Goal: Task Accomplishment & Management: Use online tool/utility

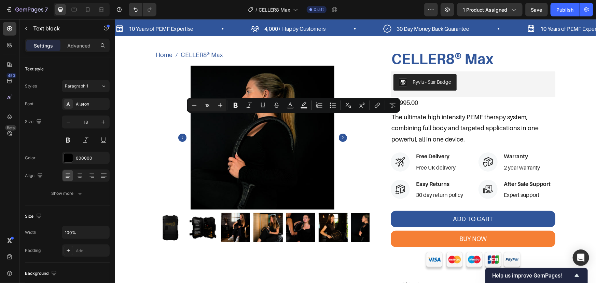
scroll to position [303, 0]
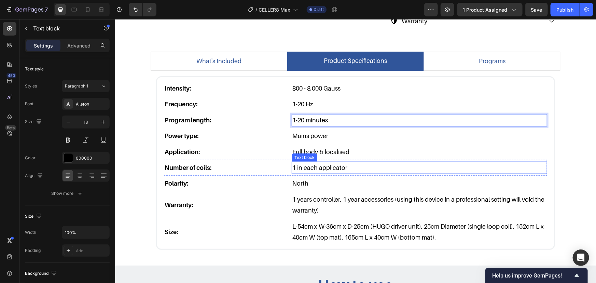
click at [382, 164] on p "1 in each applicator" at bounding box center [419, 167] width 254 height 11
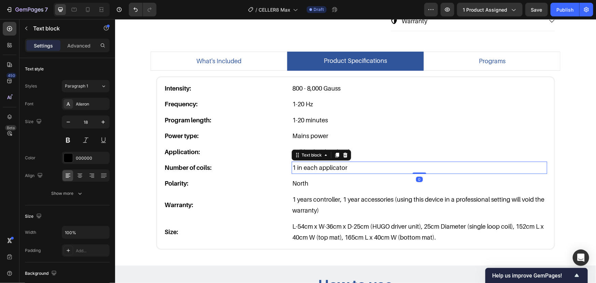
click at [369, 168] on p "1 in each applicator" at bounding box center [419, 167] width 254 height 11
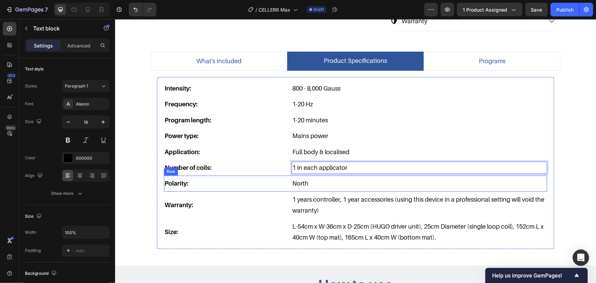
click at [257, 189] on div "Polarity: Text block North Text block Row" at bounding box center [355, 183] width 383 height 16
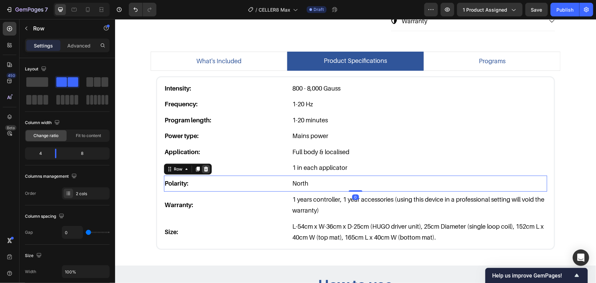
click at [204, 170] on icon at bounding box center [206, 168] width 4 height 5
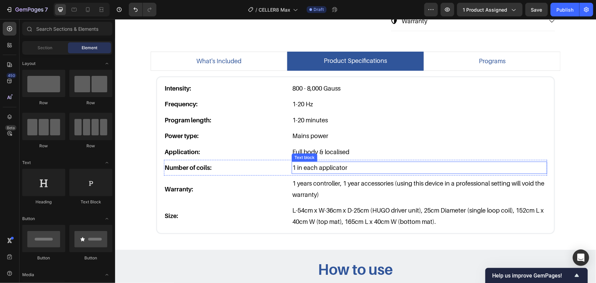
click at [302, 165] on p "1 in each applicator" at bounding box center [419, 167] width 254 height 11
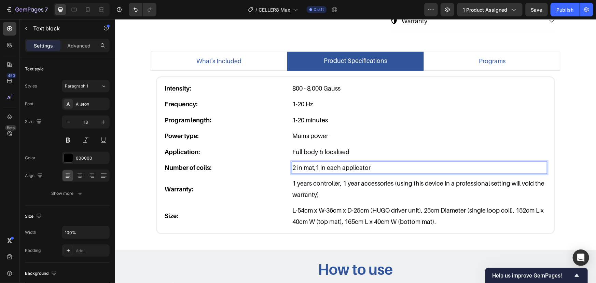
click at [377, 163] on p "2 in mat,1 in each applicator" at bounding box center [419, 167] width 254 height 11
click at [362, 165] on p "2 in mat,1 in each applicator" at bounding box center [419, 167] width 254 height 11
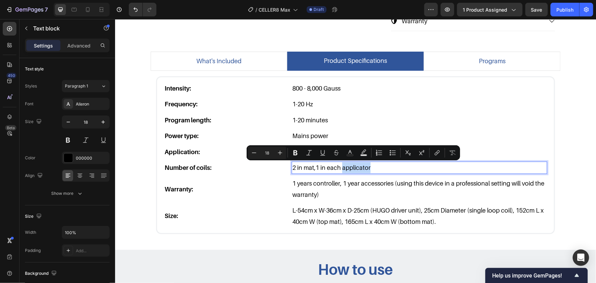
click at [395, 165] on p "2 in mat,1 in each applicator" at bounding box center [419, 167] width 254 height 11
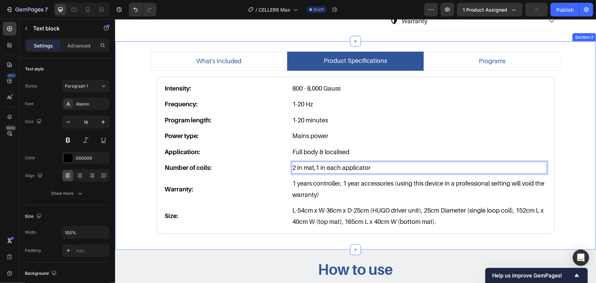
click at [561, 119] on div "what's included product specifications programs Image CELLER8 Max Text Block Im…" at bounding box center [355, 145] width 471 height 188
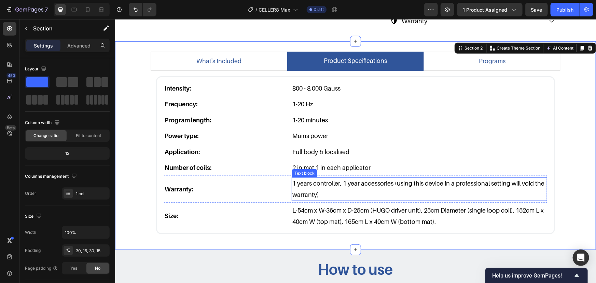
click at [342, 186] on p "1 years controller, 1 year accessories (using this device in a professional set…" at bounding box center [419, 189] width 254 height 22
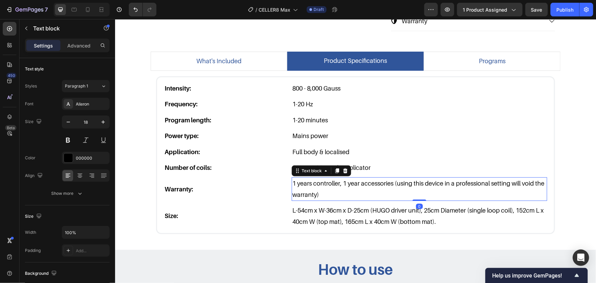
click at [321, 189] on p "1 years controller, 1 year accessories (using this device in a professional set…" at bounding box center [419, 189] width 254 height 22
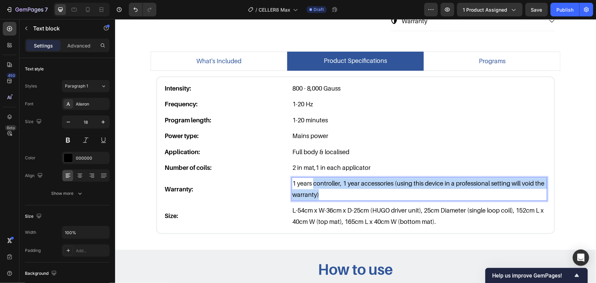
drag, startPoint x: 315, startPoint y: 189, endPoint x: 312, endPoint y: 184, distance: 5.2
click at [312, 184] on p "1 years controller, 1 year accessories (using this device in a professional set…" at bounding box center [419, 189] width 254 height 22
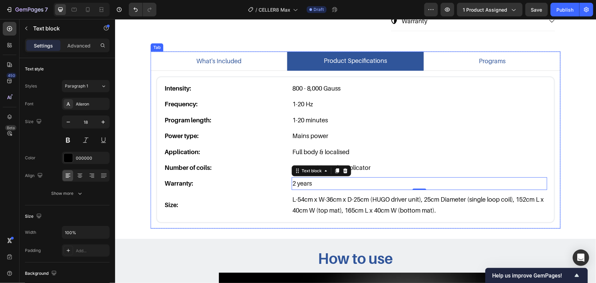
click at [339, 207] on p "L-54cm x W-36cm x D-25cm (HUGO driver unit), 25cm Diameter (single loop coil), …" at bounding box center [419, 205] width 254 height 22
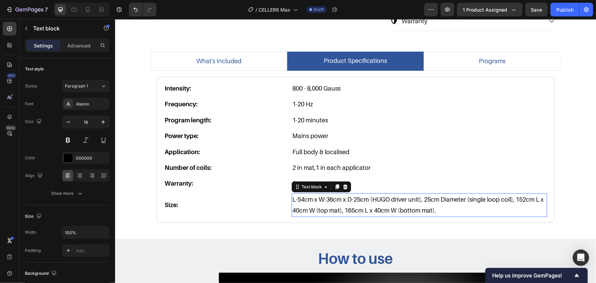
click at [356, 200] on p "L-54cm x W-36cm x D-25cm (HUGO driver unit), 25cm Diameter (single loop coil), …" at bounding box center [419, 205] width 254 height 22
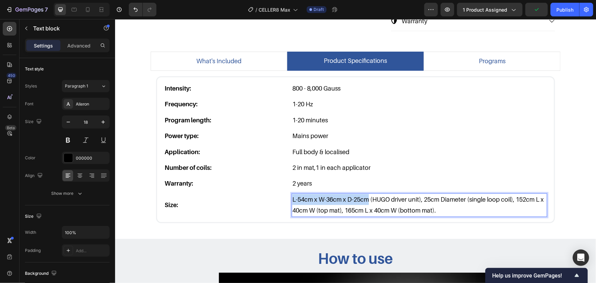
drag, startPoint x: 366, startPoint y: 197, endPoint x: 238, endPoint y: 188, distance: 128.5
click at [241, 188] on div "Intensity: Text block 800 - 8,000 Gauss Text block Row Frequency: Text block 1-…" at bounding box center [355, 149] width 383 height 138
click at [342, 195] on p "58 x 24 x 34 cm (HUGO driver unit), 25cm Diameter (single loop coil), 152cm L x…" at bounding box center [419, 205] width 254 height 22
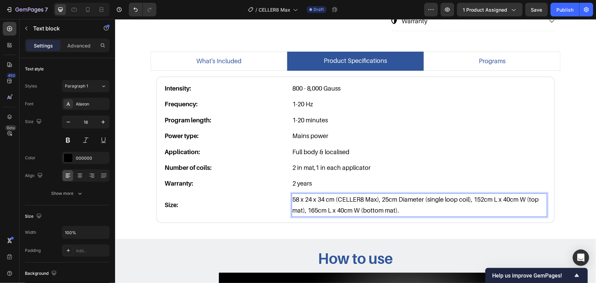
click at [383, 199] on p "58 x 24 x 34 cm (CELLER8 Max), 25cm Diameter (single loop coil), 152cm L x 40cm…" at bounding box center [419, 205] width 254 height 22
click at [386, 199] on p "58 x 24 x 34 cm (CELLER8 Max), 25cm Diameter (single loop coil), 152cm L x 40cm…" at bounding box center [419, 205] width 254 height 22
click at [434, 197] on p "58 x 24 x 34 cm (CELLER8 Max), 18cm2 Diameter (single loop coil), 152cm L x 40c…" at bounding box center [419, 205] width 254 height 22
click at [430, 199] on p "58 x 24 x 34 cm (CELLER8 Max), 18cm2 Diameter (single loop coil), 152cm L x 40c…" at bounding box center [419, 205] width 254 height 22
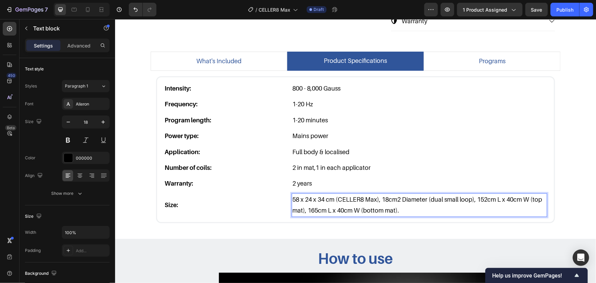
click at [379, 193] on div "58 x 24 x 34 cm (CELLER8 Max), 18cm2 Diameter (dual small loop), 152cm L x 40cm…" at bounding box center [420, 205] width 256 height 24
click at [397, 198] on p "58 x 24 x 34 cm (CELLER8 Max), 18cm2 Diameter (dual small loop), 152cm L x 40cm…" at bounding box center [419, 205] width 254 height 22
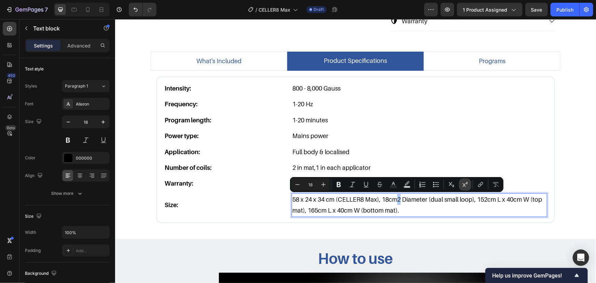
click at [468, 186] on icon "Editor contextual toolbar" at bounding box center [465, 184] width 7 height 7
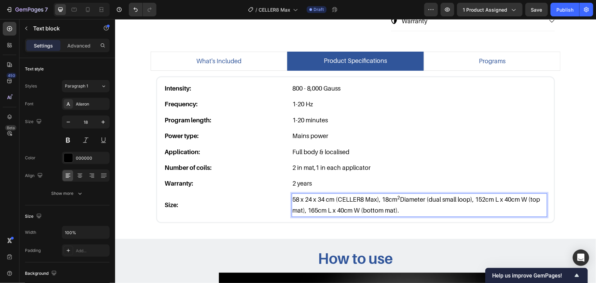
click at [463, 206] on p "58 x 24 x 34 cm (CELLER8 Max), 18cm 2 Diameter (dual small loop), 152cm L x 40c…" at bounding box center [419, 205] width 254 height 22
click at [474, 198] on p "58 x 24 x 34 cm (CELLER8 Max), 18cm 2 Diameter (dual small loop), 152cm L x 40c…" at bounding box center [419, 205] width 254 height 22
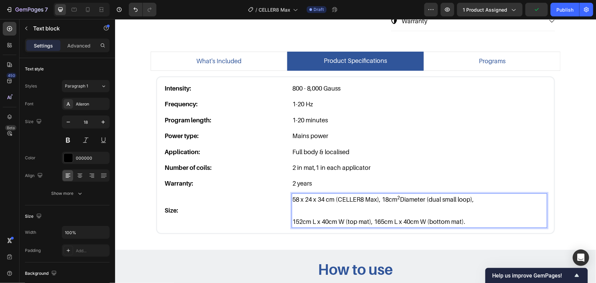
click at [503, 202] on p "58 x 24 x 34 cm (CELLER8 Max), 18cm 2 Diameter (dual small loop)," at bounding box center [419, 199] width 254 height 11
click at [490, 199] on p "58 x 24 x 34 cm (CELLER8 Max), 18cm 2 Diameter (dual small loop), 34cm2" at bounding box center [419, 199] width 254 height 11
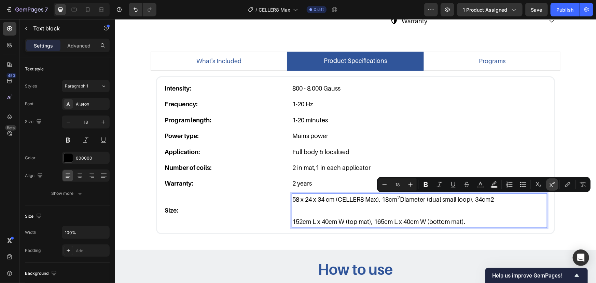
click at [551, 183] on icon "Editor contextual toolbar" at bounding box center [552, 184] width 7 height 7
click at [506, 193] on div "58 x 24 x 34 cm (CELLER8 Max), 18cm 2 Diameter (dual small loop), 34cm 2 152cm …" at bounding box center [420, 210] width 256 height 35
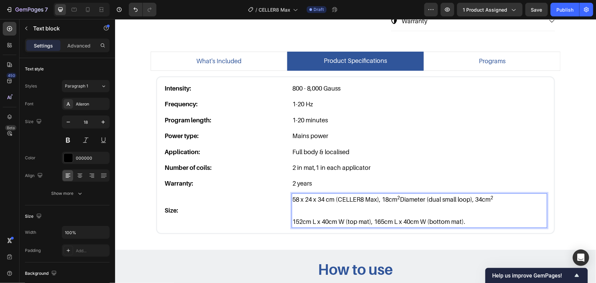
click at [511, 202] on p "58 x 24 x 34 cm (CELLER8 Max), 18cm 2 Diameter (dual small loop), 34cm 2" at bounding box center [419, 199] width 254 height 11
drag, startPoint x: 510, startPoint y: 201, endPoint x: 499, endPoint y: 191, distance: 15.2
click at [498, 191] on div "Size: Text block 58 x 24 x 34 cm (CELLER8 Max), 18cm 2 Diameter (dual small loo…" at bounding box center [355, 210] width 383 height 38
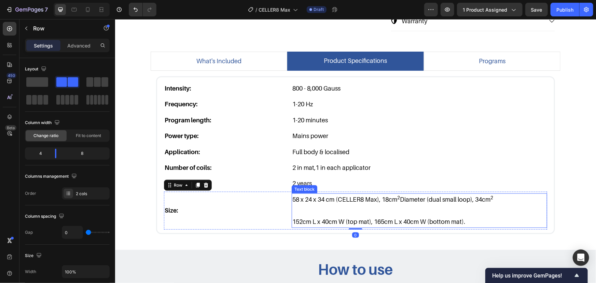
click at [500, 197] on p "58 x 24 x 34 cm (CELLER8 Max), 18cm 2 Diameter (dual small loop), 34cm 2" at bounding box center [419, 199] width 254 height 11
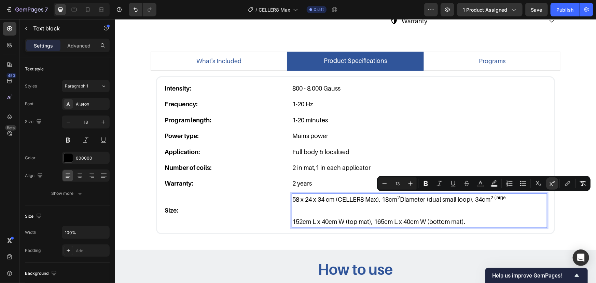
drag, startPoint x: 507, startPoint y: 197, endPoint x: 492, endPoint y: 197, distance: 14.4
click at [492, 197] on p "58 x 24 x 34 cm (CELLER8 Max), 18cm 2 Diameter (dual small loop), 34cm 2 (large" at bounding box center [419, 199] width 254 height 11
click at [553, 185] on icon "Editor contextual toolbar" at bounding box center [552, 183] width 7 height 7
type input "18"
click at [518, 199] on p "58 x 24 x 34 cm (CELLER8 Max), 18cm 2 Diameter (dual small loop), 34cm 2 (large" at bounding box center [419, 199] width 254 height 11
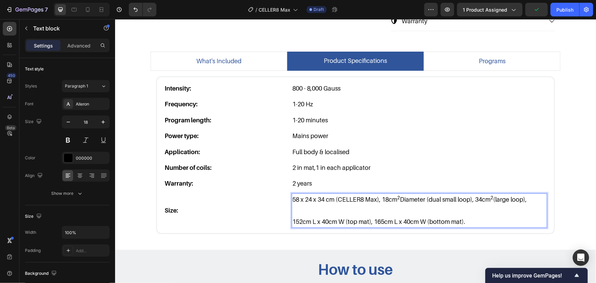
click at [492, 217] on p "152cm L x 40cm W (top mat), 165cm L x 40cm W (bottom mat)." at bounding box center [419, 221] width 254 height 11
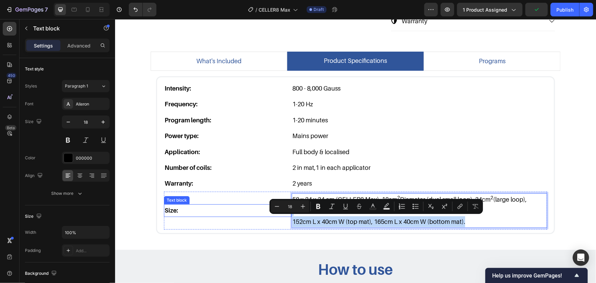
drag, startPoint x: 496, startPoint y: 217, endPoint x: 285, endPoint y: 209, distance: 211.4
click at [285, 209] on div "Size: Text block 58 x 24 x 34 cm (CELLER8 Max), 18cm 2 Diameter (dual small loo…" at bounding box center [355, 210] width 383 height 38
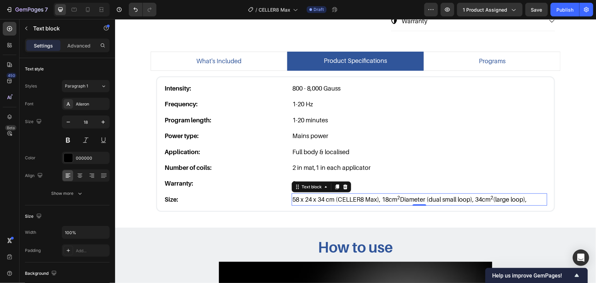
click at [519, 197] on p "58 x 24 x 34 cm (CELLER8 Max), 18cm 2 Diameter (dual small loop), 34cm 2 (large…" at bounding box center [419, 199] width 254 height 11
click at [381, 198] on p "58 x 24 x 34 cm (CELLER8 Max), 18cm 2 Diameter (dual small loop), 34cm 2 (large…" at bounding box center [419, 199] width 254 height 11
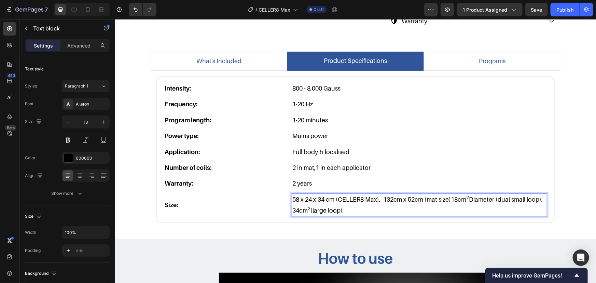
click at [381, 197] on p "58 x 24 x 34 cm (CELLER8 Max), 132cm x 52cm (mat size)18cm 2 Diameter (dual sma…" at bounding box center [419, 205] width 254 height 22
click at [436, 206] on p "58 x 24 x 34 cm (CELLER8 Max),132cm x 52cm (mat size)18cm 2 Diameter (dual smal…" at bounding box center [419, 205] width 254 height 22
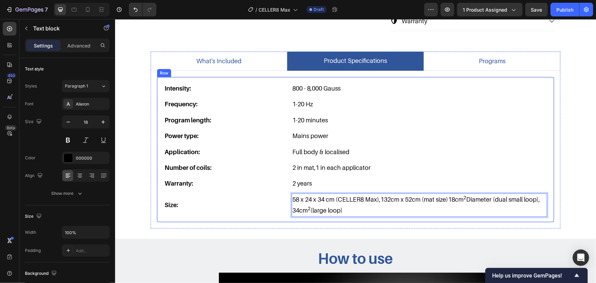
click at [549, 158] on div "Intensity: Text block 800 - 8,000 Gauss Text block Row Frequency: Text block 1-…" at bounding box center [355, 149] width 399 height 147
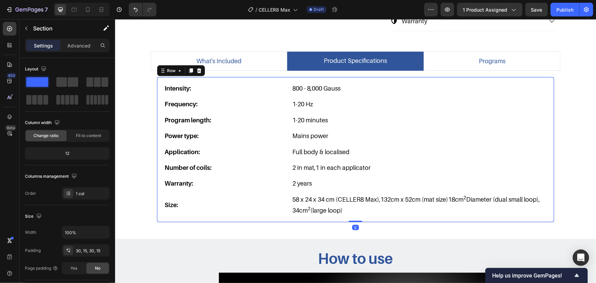
click at [573, 154] on div "what's included product specifications programs Image CELLER8 Max Text Block Im…" at bounding box center [355, 139] width 471 height 177
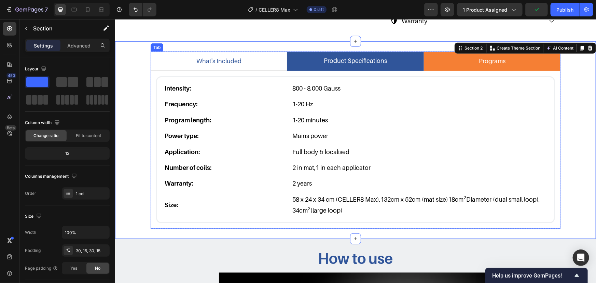
click at [452, 58] on li "programs" at bounding box center [492, 60] width 137 height 19
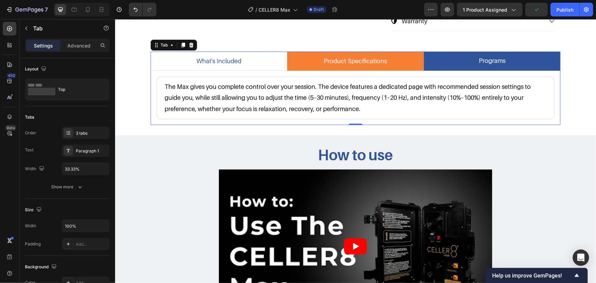
click at [402, 62] on li "product specifications" at bounding box center [355, 60] width 137 height 19
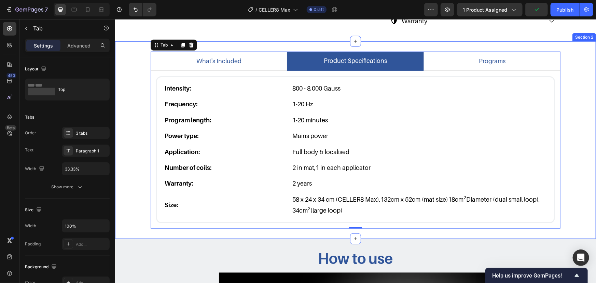
click at [580, 114] on div "what's included product specifications programs Image CELLER8 Max Text Block Im…" at bounding box center [355, 139] width 471 height 177
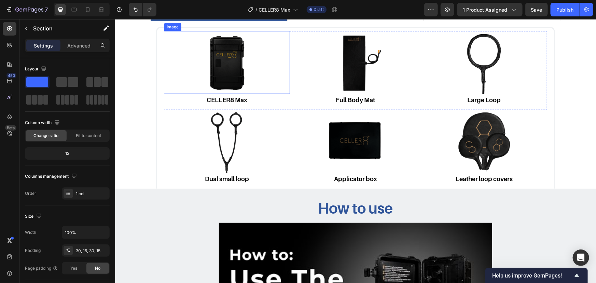
scroll to position [311, 0]
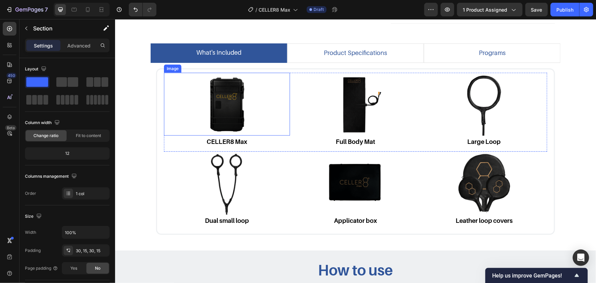
click at [239, 108] on img at bounding box center [226, 103] width 63 height 63
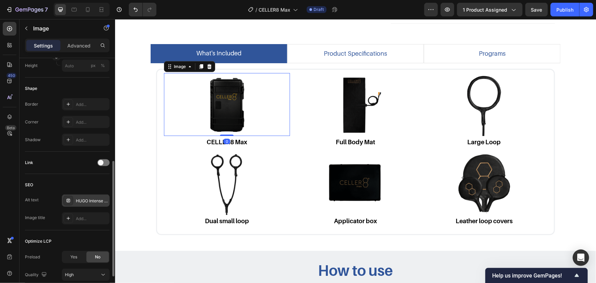
scroll to position [271, 0]
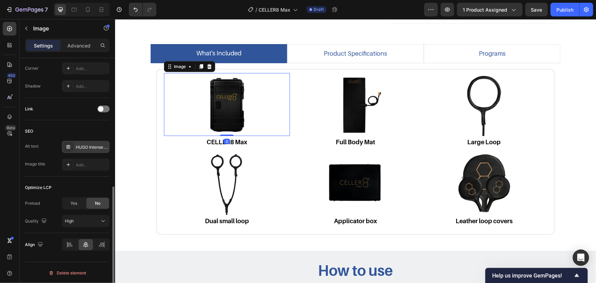
click at [84, 148] on div "HUGO Intense driver unit" at bounding box center [92, 147] width 32 height 6
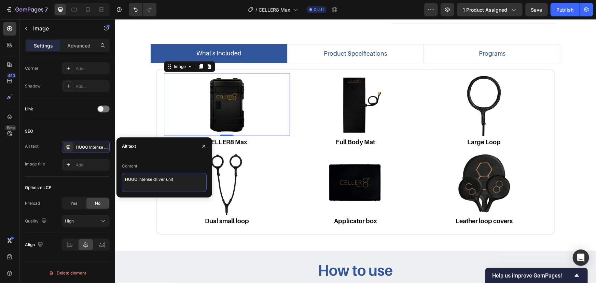
click at [178, 177] on textarea "HUGO Intense driver unit" at bounding box center [164, 182] width 85 height 19
drag, startPoint x: 187, startPoint y: 178, endPoint x: 68, endPoint y: 169, distance: 118.9
click at [82, 173] on div "450 Beta Sections(18) Elements(84) Section Element Hero Section Product Detail …" at bounding box center [57, 151] width 115 height 264
type textarea "CELLER8 Max unit"
click at [410, 110] on div at bounding box center [356, 104] width 126 height 63
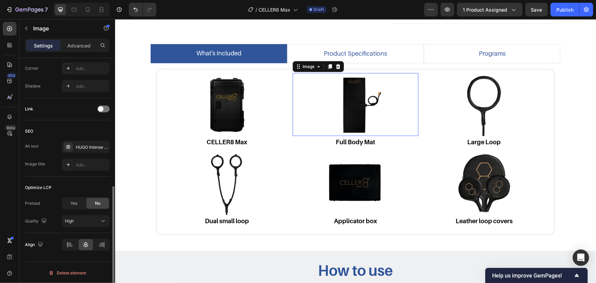
scroll to position [271, 0]
click at [89, 154] on div "Alt text HUGO Intense dual mat applicators Image title Add..." at bounding box center [67, 156] width 85 height 30
click at [94, 149] on div "HUGO Intense dual mat applicators" at bounding box center [92, 148] width 32 height 6
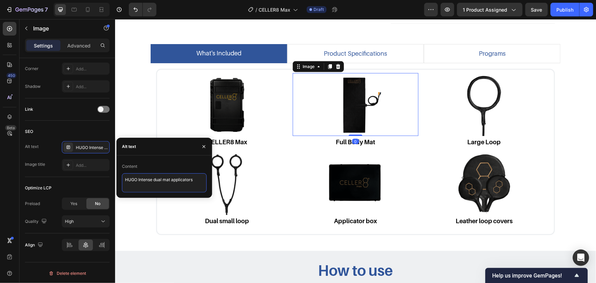
drag, startPoint x: 186, startPoint y: 176, endPoint x: 205, endPoint y: 178, distance: 19.2
click at [187, 176] on textarea "HUGO Intense dual mat applicators" at bounding box center [164, 182] width 85 height 19
drag, startPoint x: 190, startPoint y: 179, endPoint x: 56, endPoint y: 163, distance: 135.2
click at [59, 164] on div "450 Beta Sections(18) Elements(84) Section Element Hero Section Product Detail …" at bounding box center [57, 151] width 115 height 264
type textarea "Full body mat"
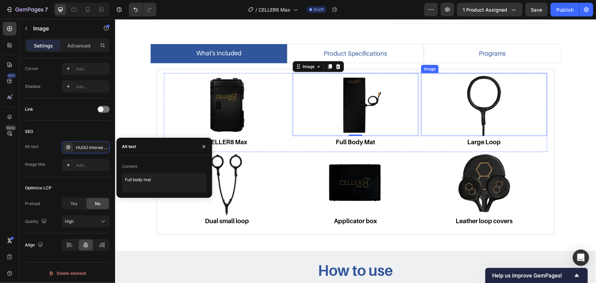
click at [457, 110] on img at bounding box center [484, 104] width 63 height 63
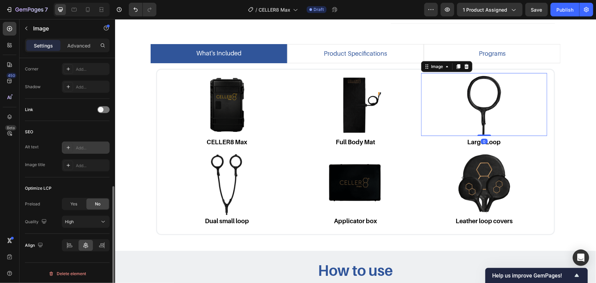
click at [83, 150] on div "Add..." at bounding box center [92, 148] width 32 height 6
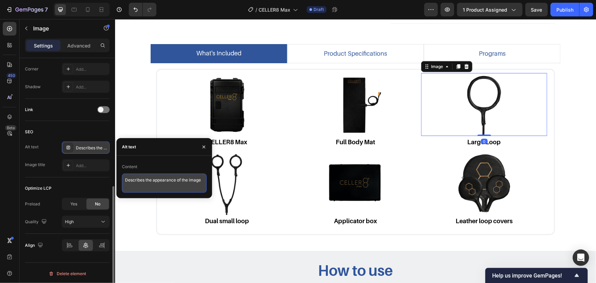
drag, startPoint x: 191, startPoint y: 178, endPoint x: 204, endPoint y: 179, distance: 12.4
click at [191, 178] on textarea "Describes the appearance of the image" at bounding box center [164, 183] width 85 height 19
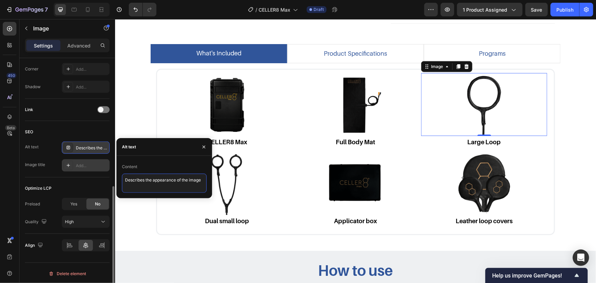
drag, startPoint x: 205, startPoint y: 180, endPoint x: 71, endPoint y: 164, distance: 135.6
click at [80, 167] on div "450 Beta Sections(18) Elements(84) Section Element Hero Section Product Detail …" at bounding box center [57, 151] width 115 height 264
type textarea "Large loop"
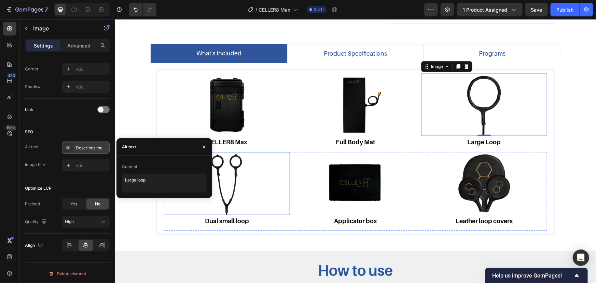
click at [252, 167] on img at bounding box center [226, 183] width 63 height 63
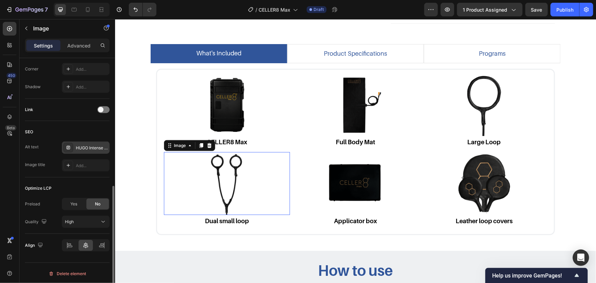
scroll to position [270, 0]
click at [91, 149] on div "HUGO Intense driver unit" at bounding box center [92, 148] width 32 height 6
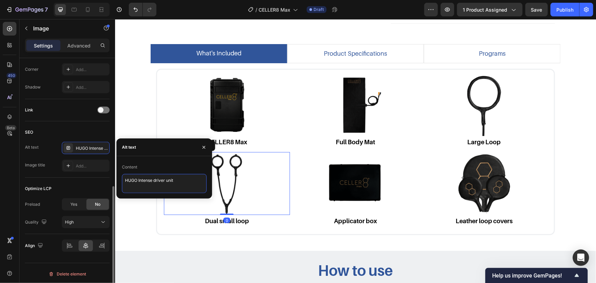
click at [180, 181] on textarea "HUGO Intense driver unit" at bounding box center [164, 183] width 85 height 19
drag, startPoint x: 182, startPoint y: 179, endPoint x: 50, endPoint y: 169, distance: 132.7
click at [72, 175] on div "450 Beta Sections(18) Elements(84) Section Element Hero Section Product Detail …" at bounding box center [57, 151] width 115 height 264
type textarea "Dual small loop"
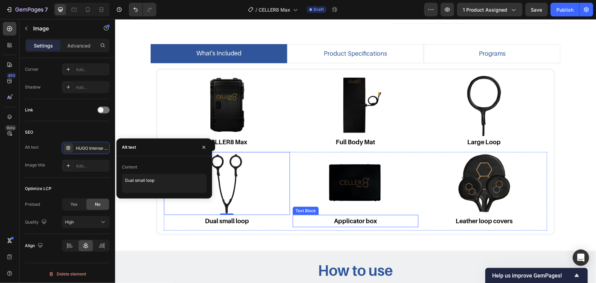
click at [378, 193] on img at bounding box center [355, 183] width 63 height 63
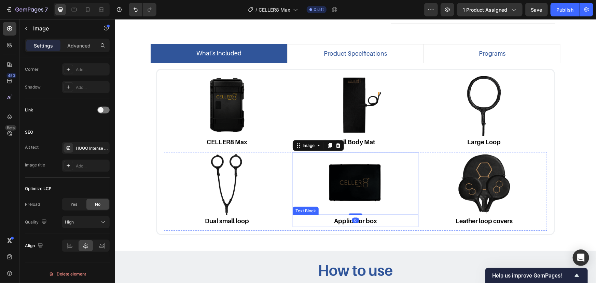
click at [391, 219] on p "Applicator box" at bounding box center [355, 220] width 125 height 11
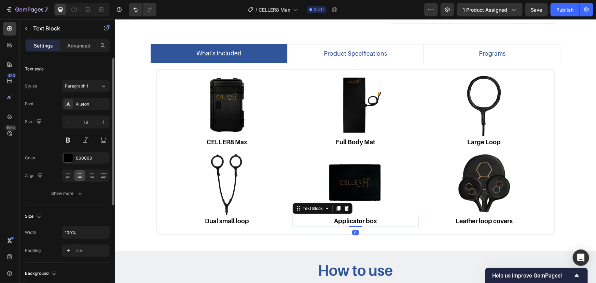
click at [399, 219] on p "Applicator box" at bounding box center [355, 220] width 125 height 11
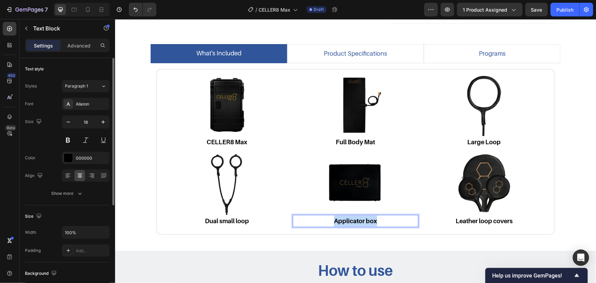
drag, startPoint x: 364, startPoint y: 219, endPoint x: 264, endPoint y: 208, distance: 101.0
click at [248, 210] on div "Image Dual small loop Text Block Image Applicator box Text Block 0 Image Leathe…" at bounding box center [355, 191] width 383 height 79
copy strong "Applicator box"
click at [386, 170] on div at bounding box center [356, 183] width 126 height 63
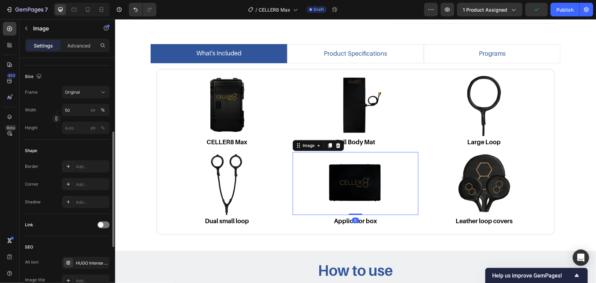
scroll to position [271, 0]
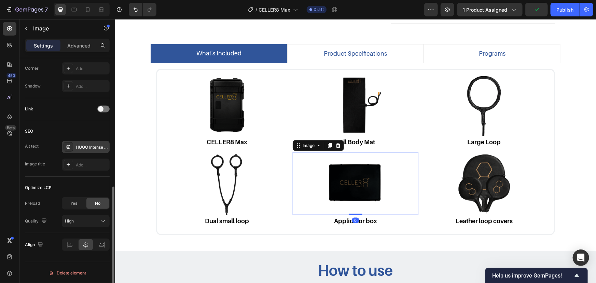
click at [90, 146] on div "HUGO Intense dual mat applicators" at bounding box center [92, 147] width 32 height 6
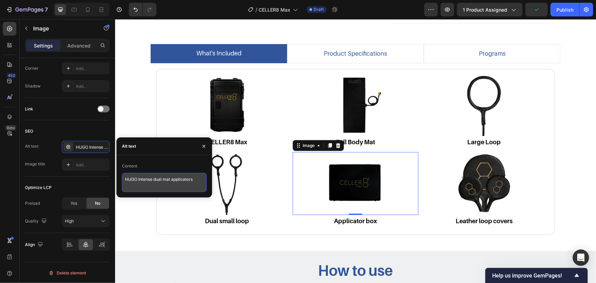
drag, startPoint x: 179, startPoint y: 187, endPoint x: 197, endPoint y: 184, distance: 18.4
click at [179, 187] on textarea "HUGO Intense dual mat applicators" at bounding box center [164, 182] width 85 height 19
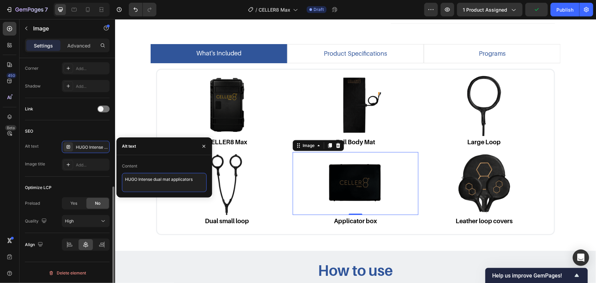
drag, startPoint x: 200, startPoint y: 181, endPoint x: 76, endPoint y: 173, distance: 123.7
click at [89, 176] on div "450 Beta Sections(18) Elements(84) Section Element Hero Section Product Detail …" at bounding box center [57, 151] width 115 height 264
paste textarea "Applicator box"
type textarea "CELLER8 max Applicator box"
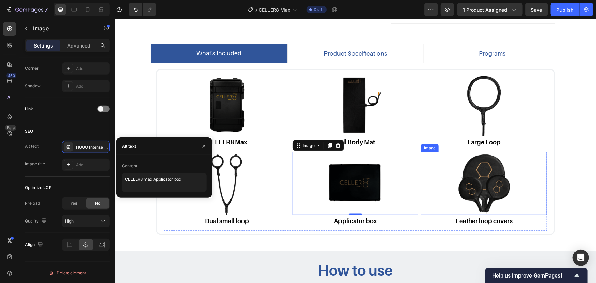
click at [509, 200] on img at bounding box center [484, 183] width 63 height 63
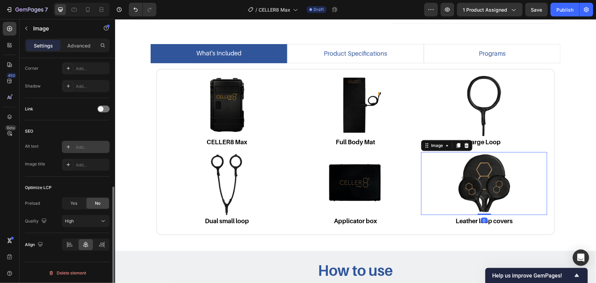
click at [88, 145] on div "Add..." at bounding box center [92, 147] width 32 height 6
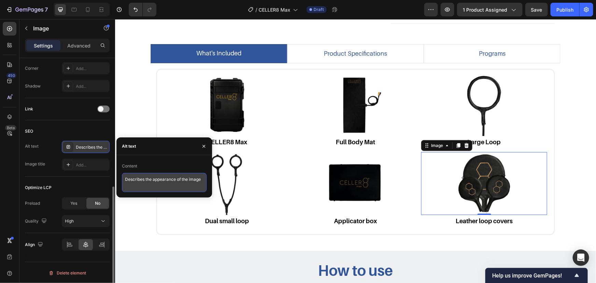
click at [198, 185] on textarea "Describes the appearance of the image" at bounding box center [164, 182] width 85 height 19
drag, startPoint x: 204, startPoint y: 180, endPoint x: 83, endPoint y: 154, distance: 123.5
click at [94, 161] on div "450 Beta Sections(18) Elements(84) Section Element Hero Section Product Detail …" at bounding box center [57, 151] width 115 height 264
type textarea "CELLER8 Max leather loop covers"
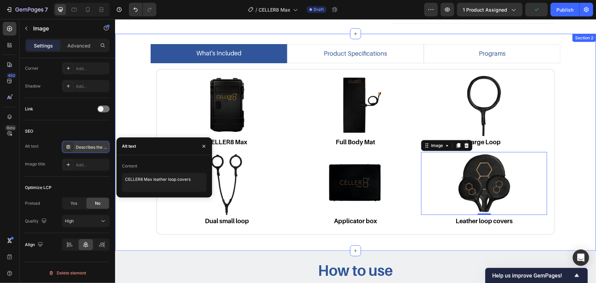
click at [130, 101] on div "what's included product specifications programs Image CELLER8 Max Text Block Im…" at bounding box center [355, 142] width 471 height 197
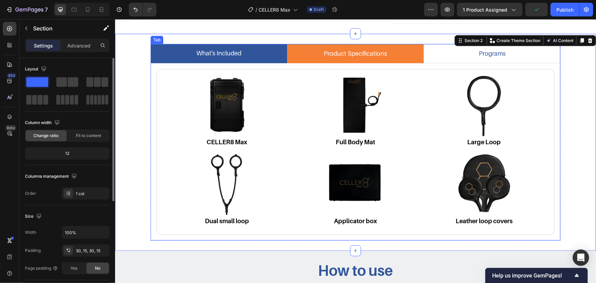
click at [417, 44] on li "product specifications" at bounding box center [355, 53] width 137 height 19
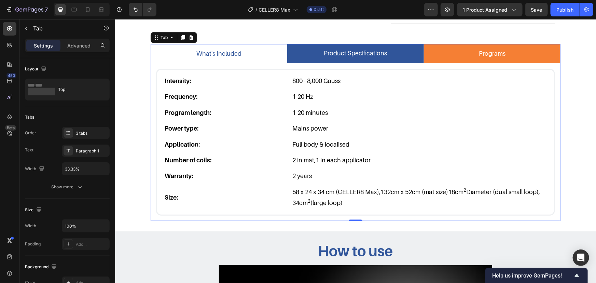
click at [454, 52] on li "programs" at bounding box center [492, 53] width 137 height 19
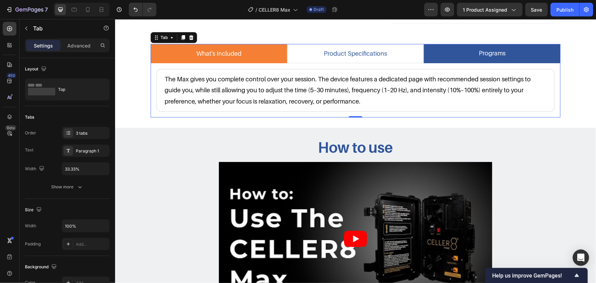
click at [265, 49] on li "what's included" at bounding box center [218, 53] width 137 height 19
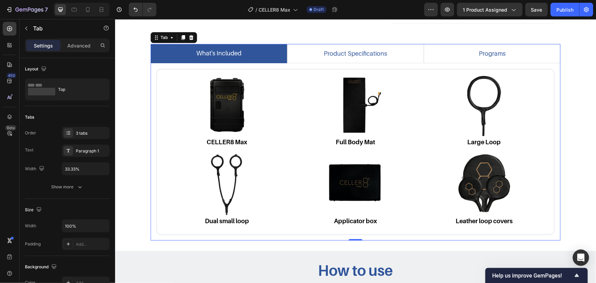
click at [578, 92] on div "what's included product specifications programs Image CELLER8 Max Text Block Im…" at bounding box center [355, 142] width 471 height 197
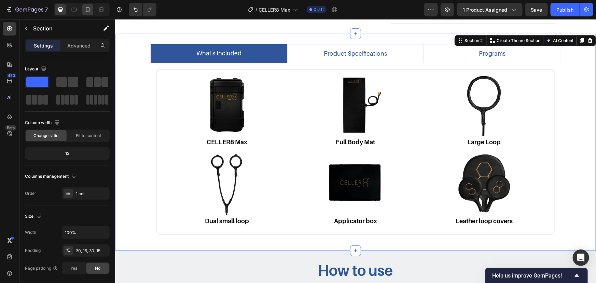
click at [87, 8] on icon at bounding box center [87, 9] width 7 height 7
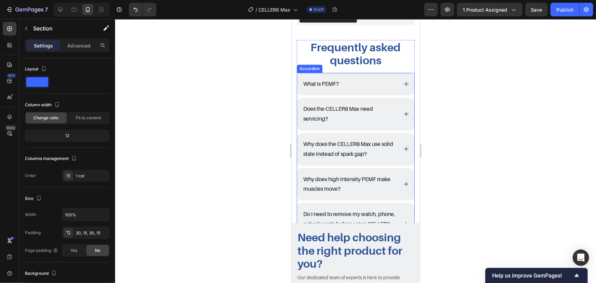
scroll to position [1045, 0]
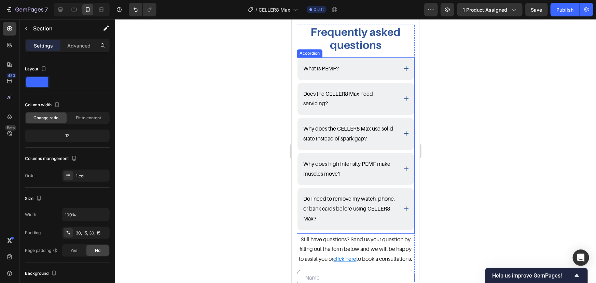
click at [67, 11] on div at bounding box center [82, 10] width 56 height 14
click at [65, 11] on div at bounding box center [60, 9] width 11 height 11
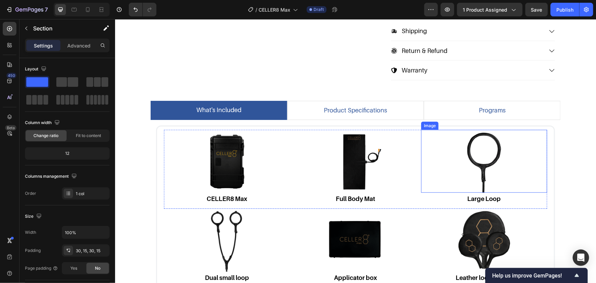
scroll to position [99, 0]
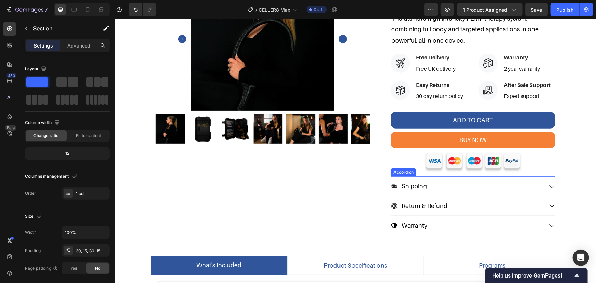
click at [472, 220] on div "Warranty" at bounding box center [467, 225] width 152 height 13
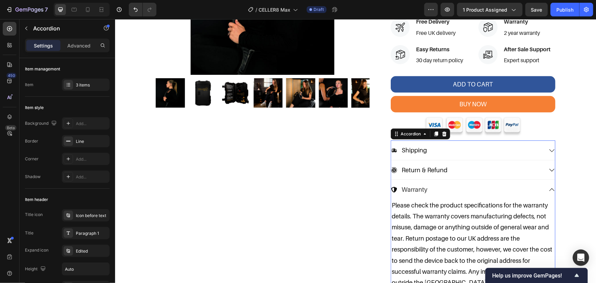
scroll to position [192, 0]
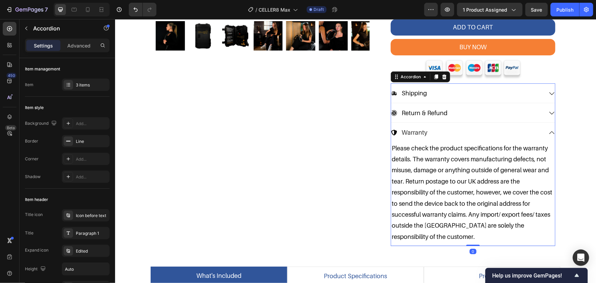
click at [466, 115] on div "Return & Refund" at bounding box center [467, 112] width 152 height 13
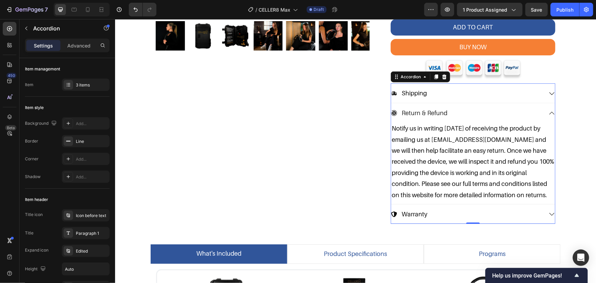
click at [459, 88] on div "Shipping" at bounding box center [467, 92] width 152 height 13
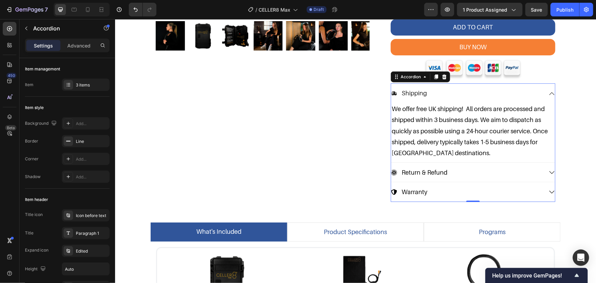
click at [508, 89] on div "Shipping" at bounding box center [467, 92] width 152 height 13
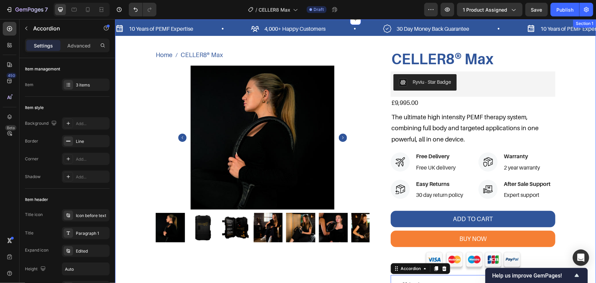
scroll to position [0, 0]
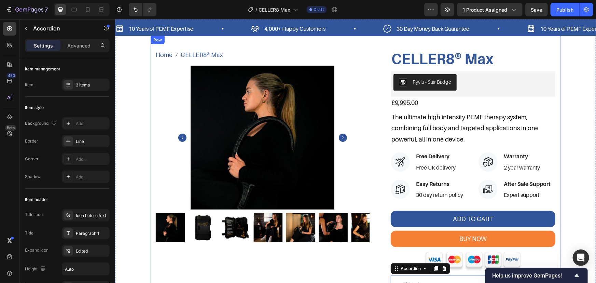
click at [361, 44] on div "Home CELLER8® Max Breadcrumb CELLER8® Max Product Title Product Images CELLER8®…" at bounding box center [355, 185] width 410 height 298
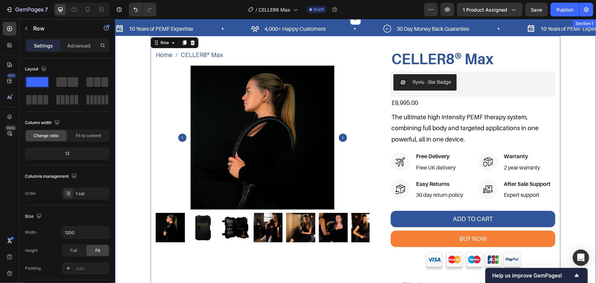
click at [573, 94] on div "10 Years of PEMF Expertise Item List 4,000+ Happy Customers Item List 30 Day Mo…" at bounding box center [355, 176] width 481 height 315
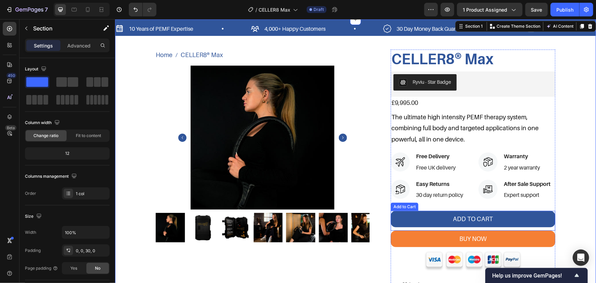
scroll to position [186, 0]
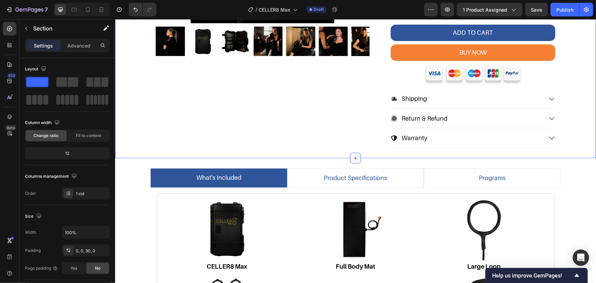
click at [358, 159] on div at bounding box center [355, 157] width 11 height 11
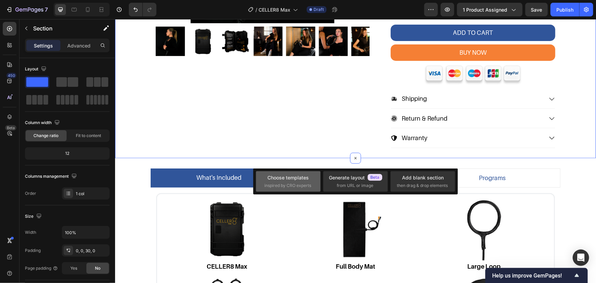
click at [300, 183] on span "inspired by CRO experts" at bounding box center [288, 186] width 47 height 6
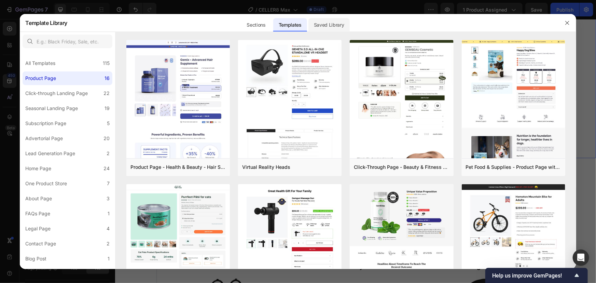
click at [343, 26] on div "Saved Library" at bounding box center [329, 25] width 41 height 14
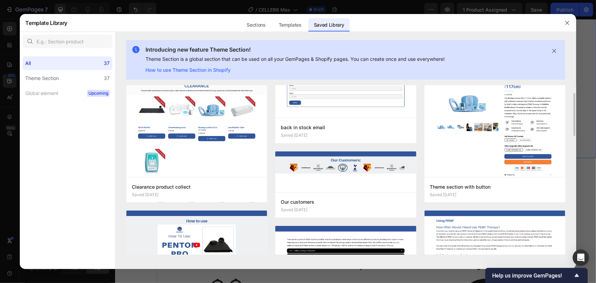
scroll to position [0, 0]
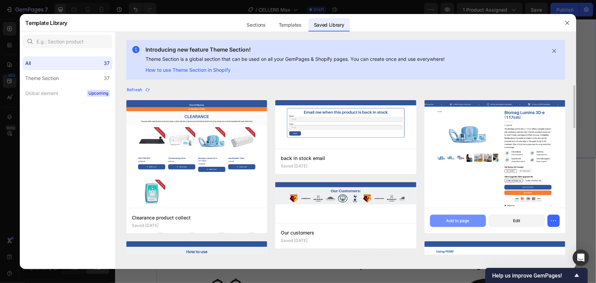
click at [447, 218] on div "Add to page" at bounding box center [458, 221] width 23 height 6
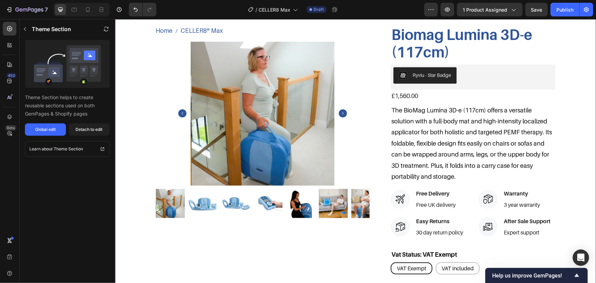
scroll to position [271, 0]
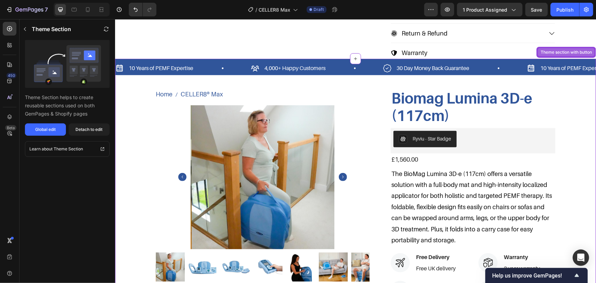
click at [568, 49] on div "Theme section with button" at bounding box center [566, 52] width 54 height 6
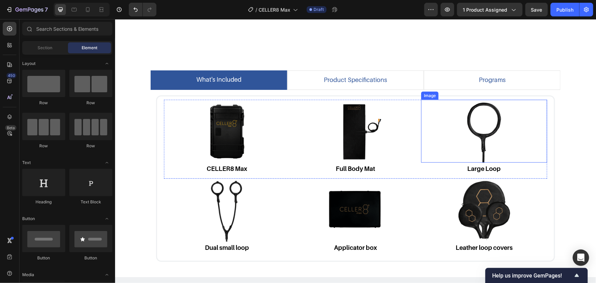
scroll to position [365, 0]
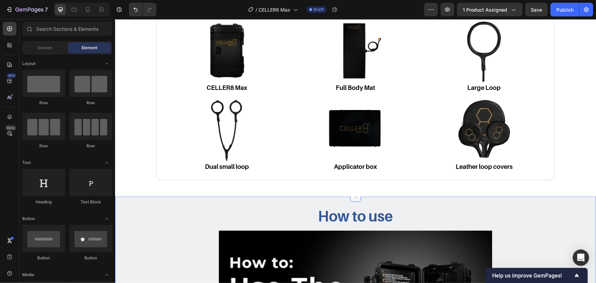
click at [356, 198] on div at bounding box center [355, 196] width 11 height 11
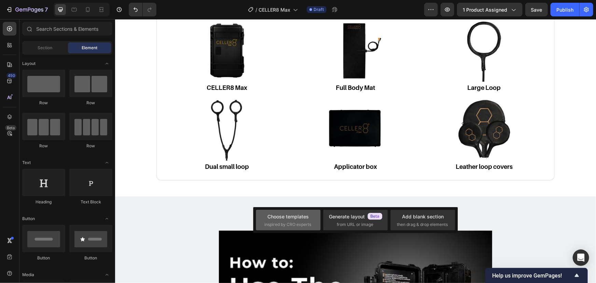
click at [310, 228] on div "Choose templates inspired by CRO experts" at bounding box center [288, 220] width 65 height 21
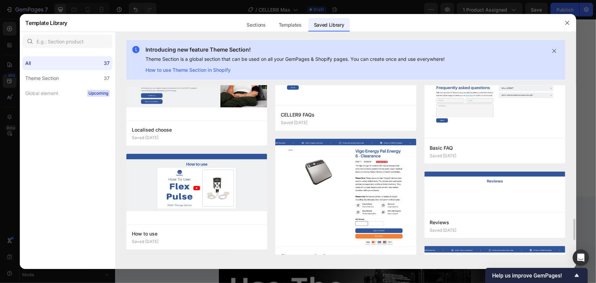
scroll to position [559, 0]
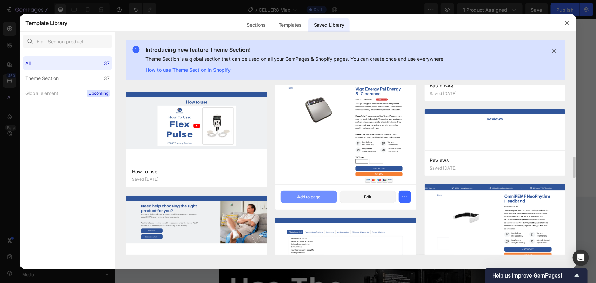
click at [307, 192] on button "Add to page" at bounding box center [309, 197] width 56 height 12
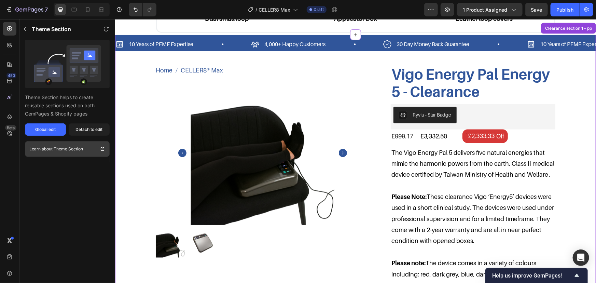
scroll to position [528, 0]
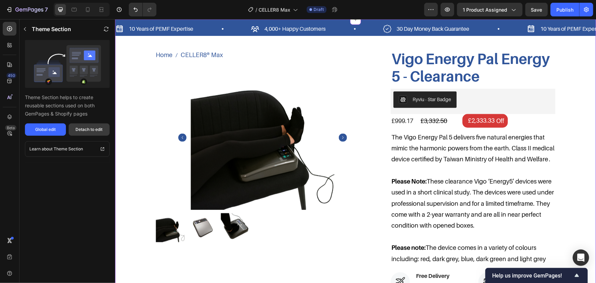
click at [95, 130] on div "Detach to edit" at bounding box center [89, 129] width 27 height 6
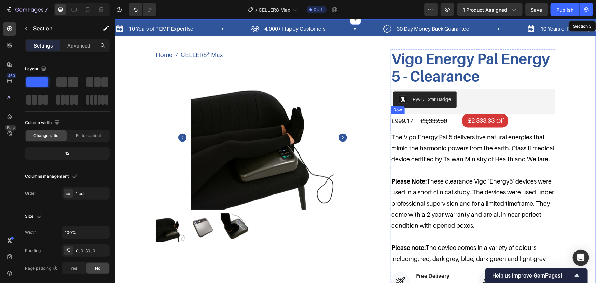
click at [436, 127] on div "£999.17 Product Price Product Price £3,332.50 Product Price Product Price £2,33…" at bounding box center [473, 122] width 165 height 17
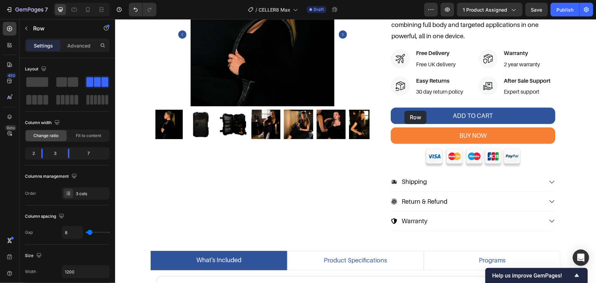
scroll to position [0, 0]
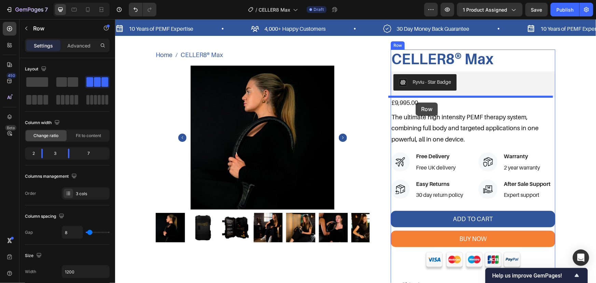
drag, startPoint x: 404, startPoint y: 110, endPoint x: 416, endPoint y: 102, distance: 13.9
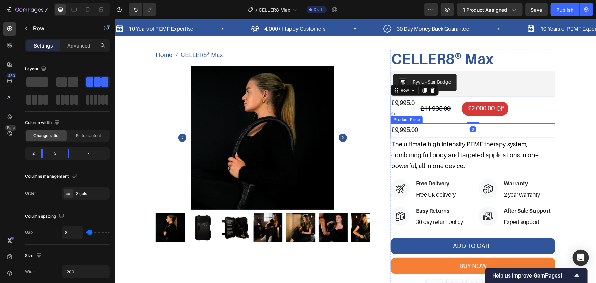
click at [457, 132] on div "£9,995.00" at bounding box center [473, 129] width 165 height 12
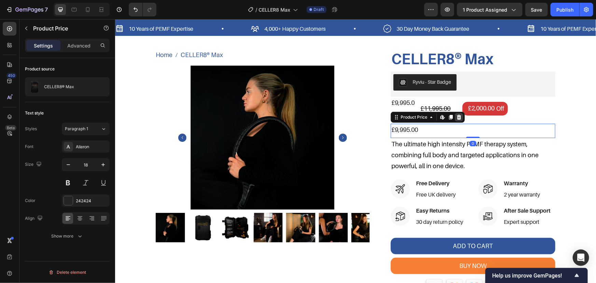
click at [457, 116] on icon at bounding box center [459, 116] width 4 height 5
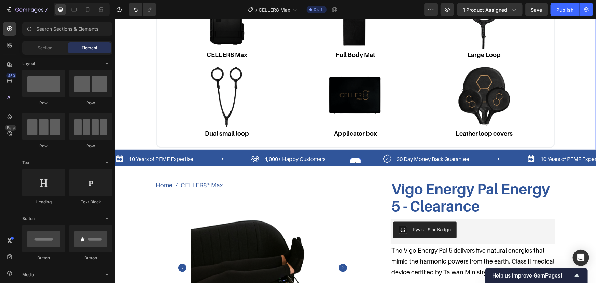
scroll to position [435, 0]
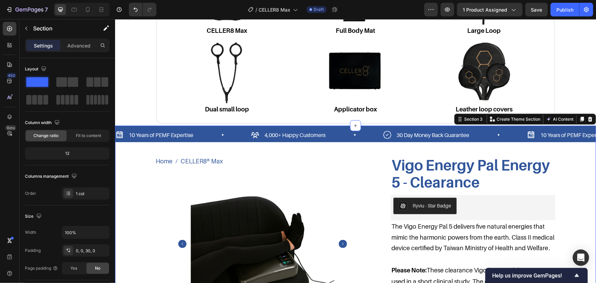
click at [588, 116] on icon at bounding box center [590, 118] width 5 height 5
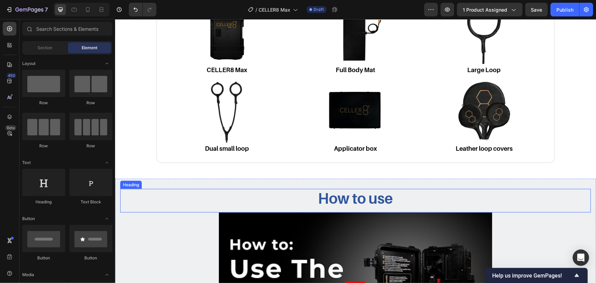
scroll to position [0, 0]
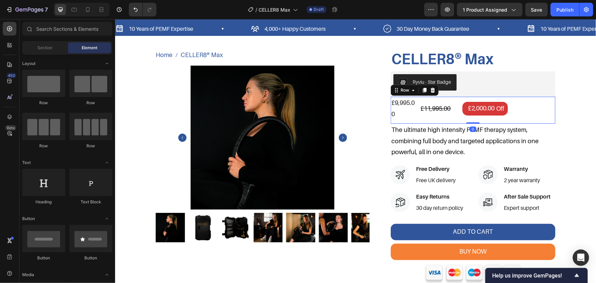
click at [429, 119] on div "£11,995.00 Product Price Product Price" at bounding box center [440, 108] width 40 height 24
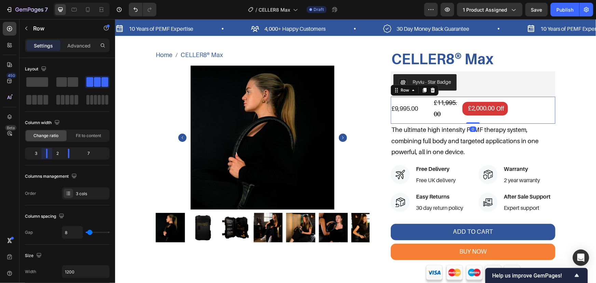
click at [45, 0] on body "7 Version history / CELLER8 Max Draft Preview 1 product assigned Save Publish 4…" at bounding box center [298, 0] width 596 height 0
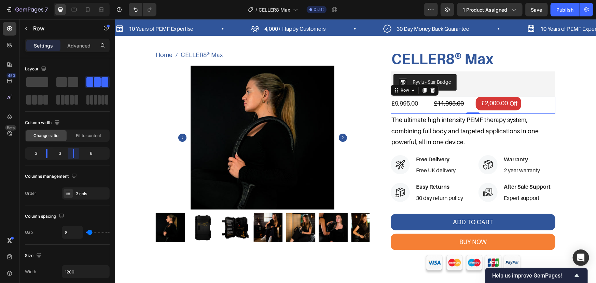
click at [69, 0] on body "7 Version history / CELLER8 Max Draft Preview 1 product assigned Save Publish 4…" at bounding box center [298, 0] width 596 height 0
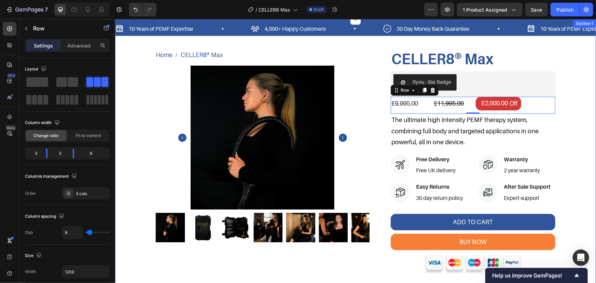
click at [571, 108] on div "10 Years of PEMF Expertise Item List 4,000+ Happy Customers Item List 30 Day Mo…" at bounding box center [355, 178] width 481 height 318
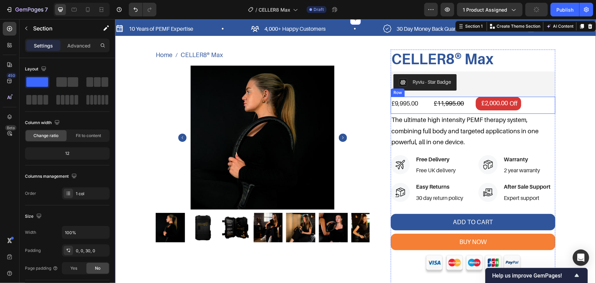
click at [468, 109] on div "£11,995.00" at bounding box center [453, 103] width 40 height 12
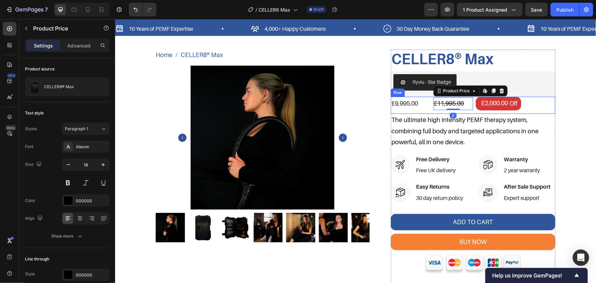
click at [472, 108] on div "£9,995.00 Product Price Product Price £11,995.00 Product Price Edit content in …" at bounding box center [473, 104] width 165 height 17
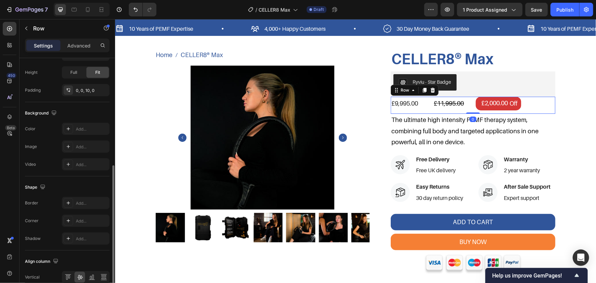
scroll to position [249, 0]
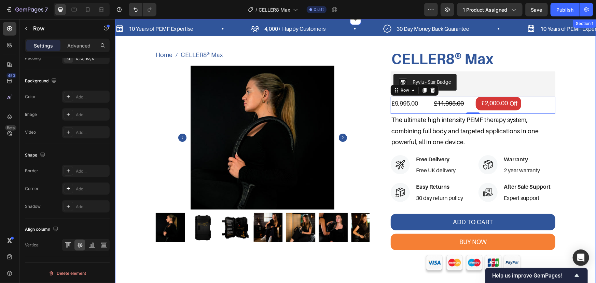
click at [567, 78] on div "10 Years of PEMF Expertise Item List 4,000+ Happy Customers Item List 30 Day Mo…" at bounding box center [355, 178] width 481 height 318
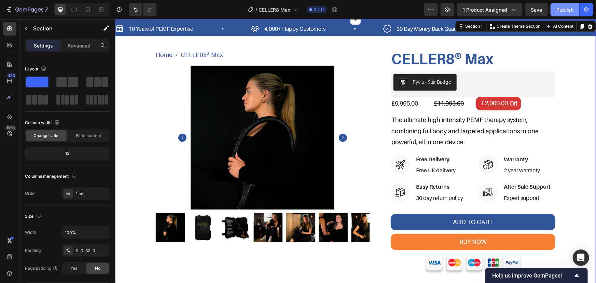
click at [568, 10] on div "Publish" at bounding box center [565, 9] width 17 height 7
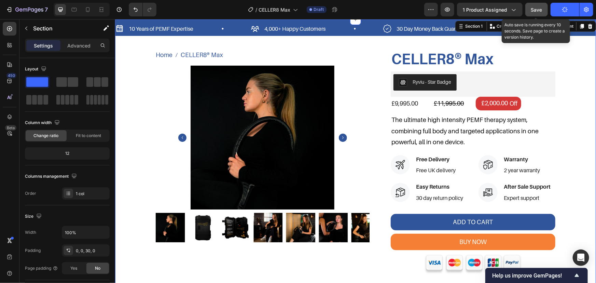
click at [531, 6] on button "Save" at bounding box center [537, 10] width 23 height 14
click at [530, 9] on button "Save" at bounding box center [537, 10] width 23 height 14
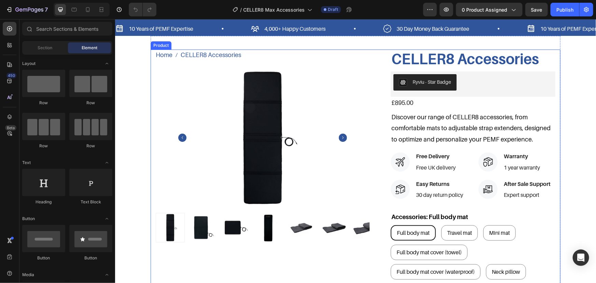
click at [372, 117] on div "Home CELLER8 Accessories Breadcrumb CELLER8 Accessories Product Title Product I…" at bounding box center [355, 246] width 410 height 395
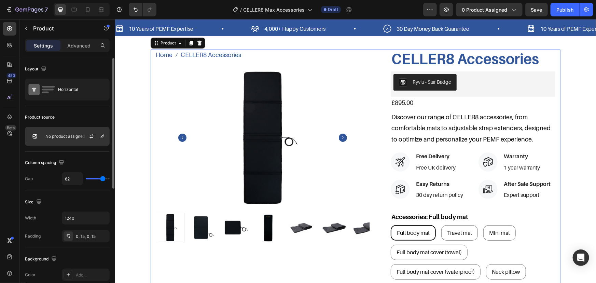
click at [72, 130] on div "No product assigned" at bounding box center [67, 136] width 85 height 19
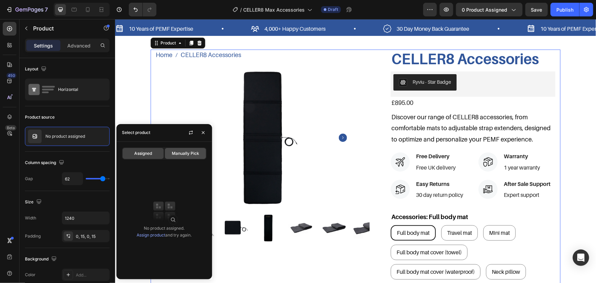
click at [181, 150] on span "Manually Pick" at bounding box center [185, 153] width 27 height 6
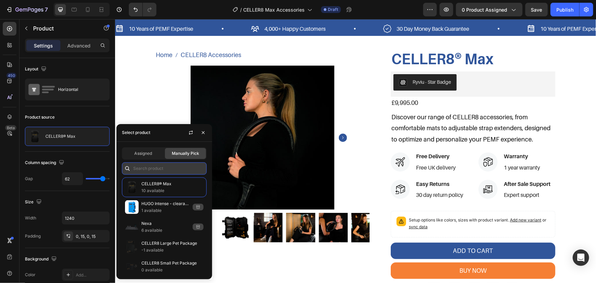
click at [160, 171] on input "text" at bounding box center [164, 168] width 85 height 12
click at [178, 167] on input "text" at bounding box center [164, 168] width 85 height 12
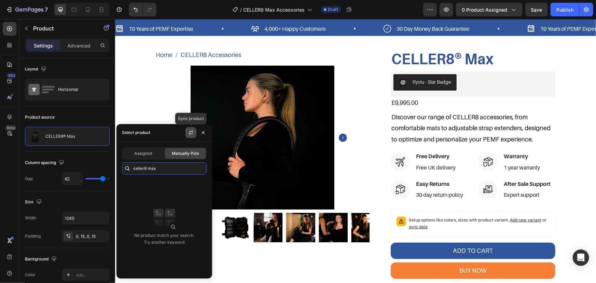
type input "celler8 max"
click at [194, 134] on button "button" at bounding box center [191, 132] width 11 height 11
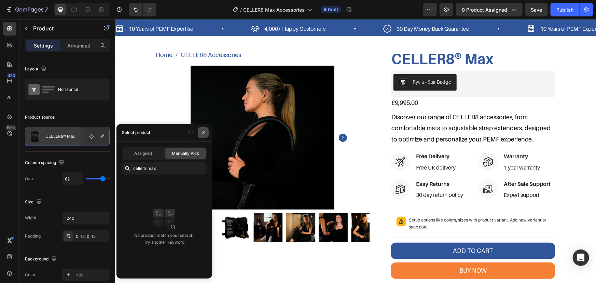
click at [205, 131] on icon "button" at bounding box center [203, 132] width 5 height 5
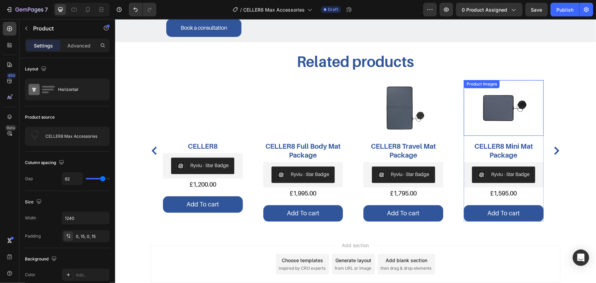
scroll to position [764, 0]
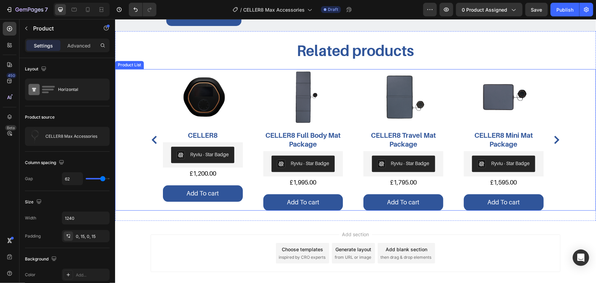
click at [459, 184] on div "Product Images CELLER8 Product Title Ryviu - Star Badge Ryviu £1,200.00 Product…" at bounding box center [356, 139] width 386 height 141
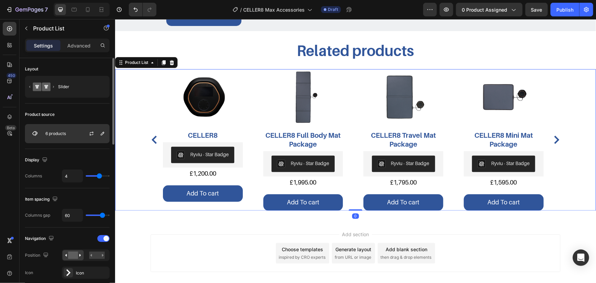
click at [82, 137] on div at bounding box center [94, 133] width 30 height 18
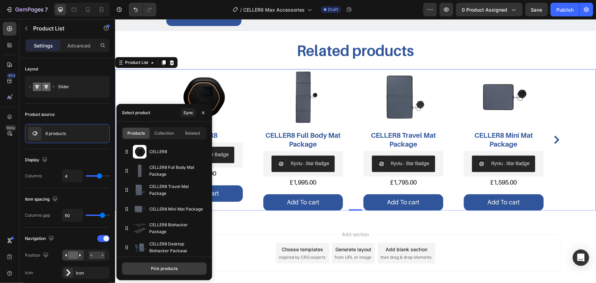
click at [169, 274] on button "Pick products" at bounding box center [164, 268] width 85 height 12
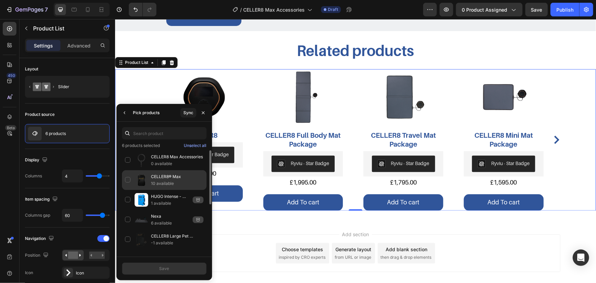
click at [172, 179] on p "CELLER8® Max" at bounding box center [177, 176] width 53 height 7
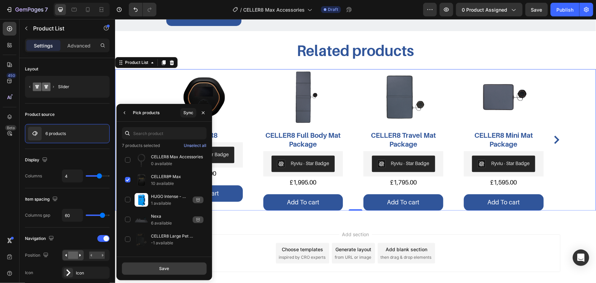
drag, startPoint x: 160, startPoint y: 272, endPoint x: 6, endPoint y: 218, distance: 163.8
click at [160, 272] on button "Save" at bounding box center [164, 268] width 85 height 12
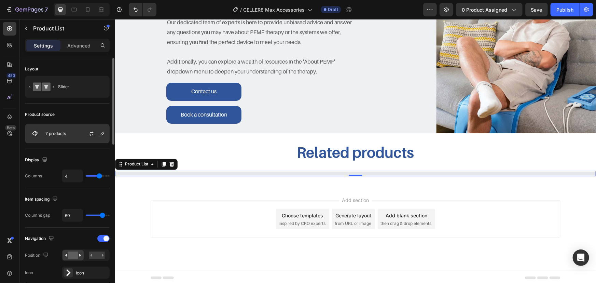
click at [70, 136] on div "7 products" at bounding box center [67, 133] width 85 height 19
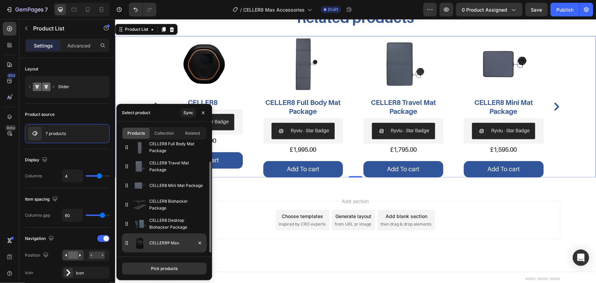
scroll to position [807, 0]
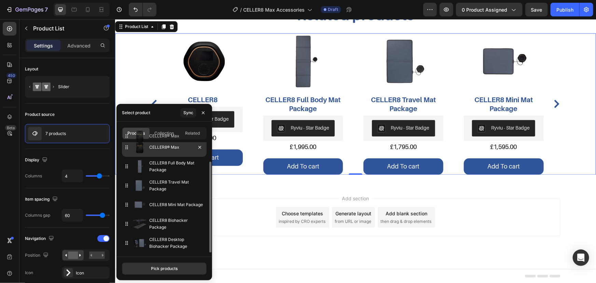
drag, startPoint x: 160, startPoint y: 249, endPoint x: 160, endPoint y: 142, distance: 106.6
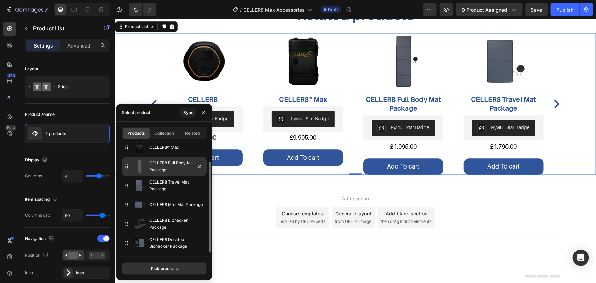
scroll to position [0, 0]
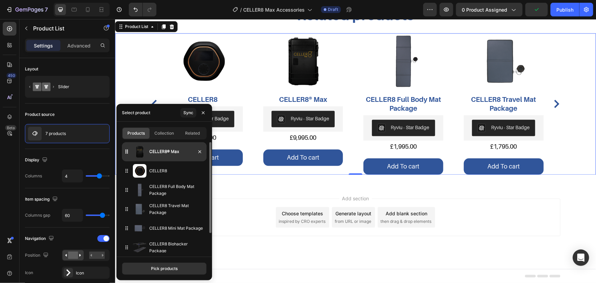
drag, startPoint x: 167, startPoint y: 171, endPoint x: 167, endPoint y: 151, distance: 19.5
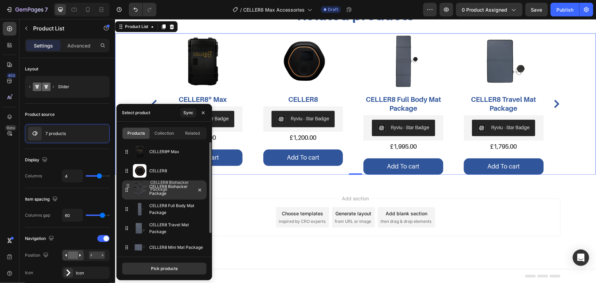
drag, startPoint x: 177, startPoint y: 249, endPoint x: 178, endPoint y: 189, distance: 60.2
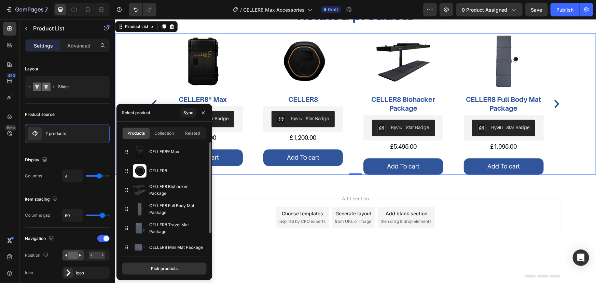
click at [514, 226] on div "Add section Choose templates inspired by CRO experts Generate layout from URL o…" at bounding box center [355, 217] width 410 height 38
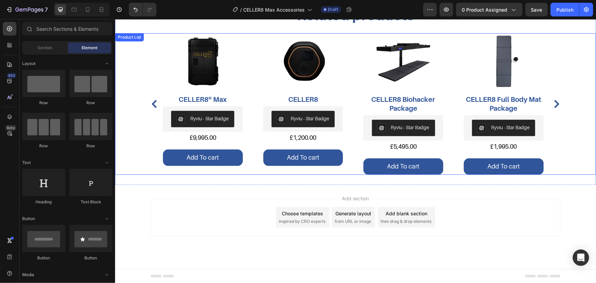
click at [353, 137] on div "Product Images CELLER8® Max Product Title Ryviu - Star Badge Ryviu £9,995.00 Pr…" at bounding box center [356, 103] width 386 height 141
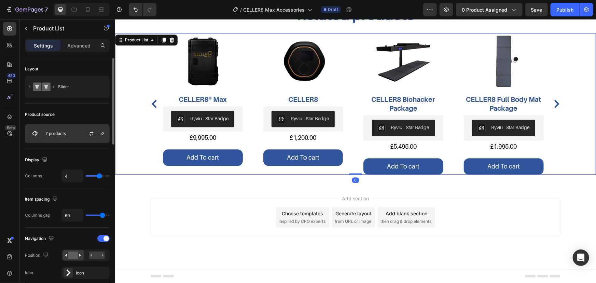
click at [74, 137] on div "7 products" at bounding box center [67, 133] width 85 height 19
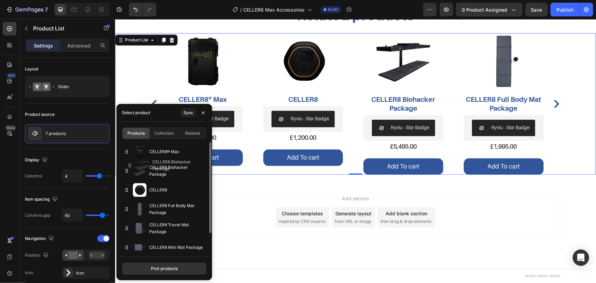
drag, startPoint x: 164, startPoint y: 195, endPoint x: 167, endPoint y: 171, distance: 24.8
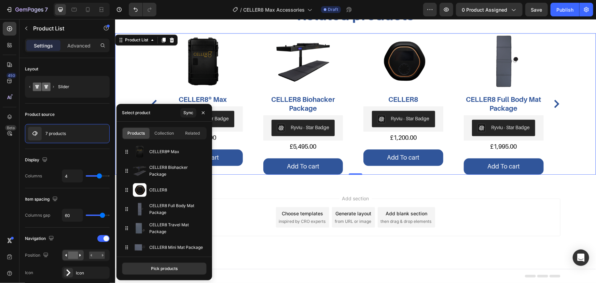
click at [468, 222] on div "Add section Choose templates inspired by CRO experts Generate layout from URL o…" at bounding box center [355, 217] width 410 height 38
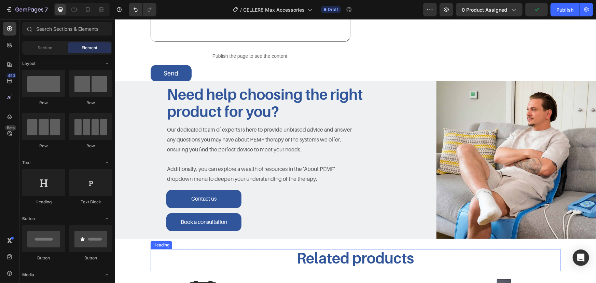
scroll to position [562, 0]
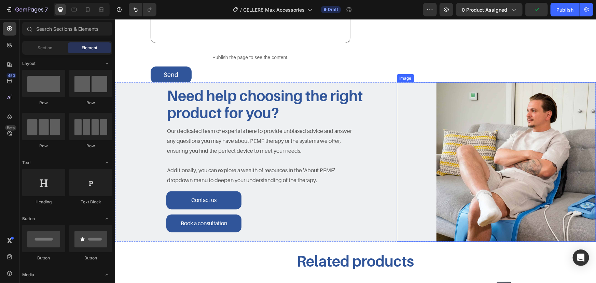
click at [481, 188] on img at bounding box center [516, 162] width 160 height 160
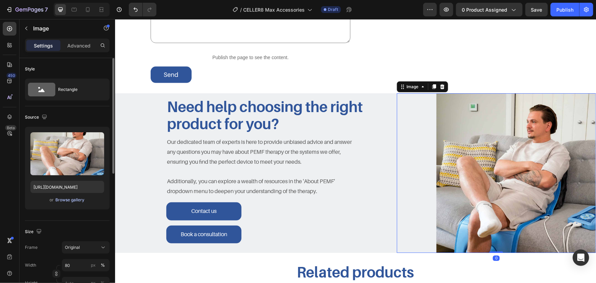
click at [82, 200] on div "Browse gallery" at bounding box center [70, 200] width 29 height 6
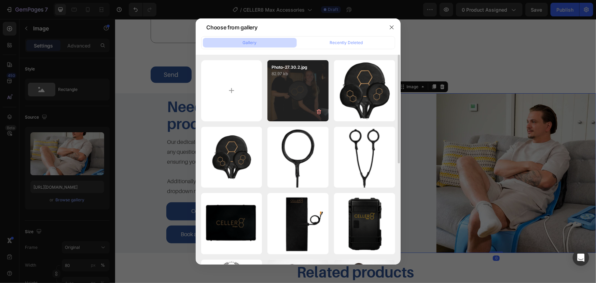
click at [305, 109] on div "Photo-27.30.2.jpg 82.97 kb" at bounding box center [298, 90] width 61 height 61
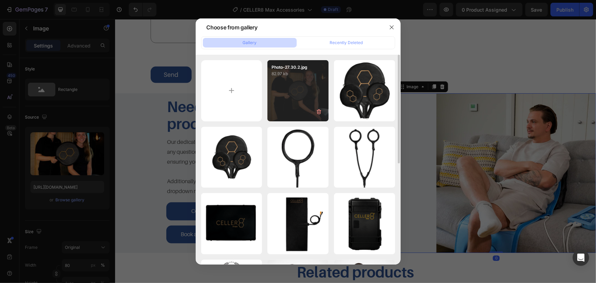
type input "https://cdn.shopify.com/s/files/1/2046/9391/files/gempages_476113712294396738-4…"
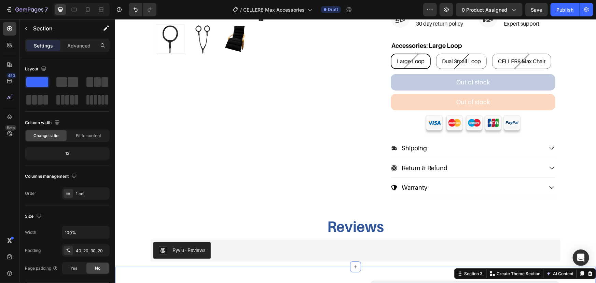
scroll to position [0, 0]
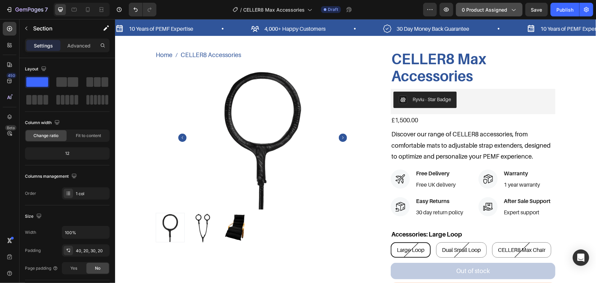
click at [485, 6] on span "0 product assigned" at bounding box center [484, 9] width 45 height 7
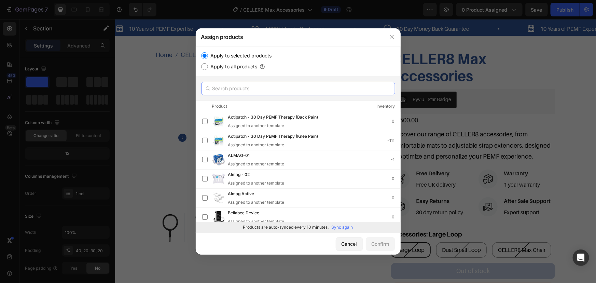
click at [270, 90] on input "text" at bounding box center [298, 89] width 194 height 14
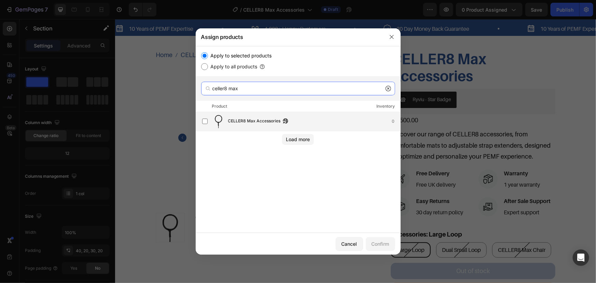
type input "celler8 max"
click at [273, 114] on div "CELLER8 Max Accessories 0" at bounding box center [298, 121] width 205 height 19
click at [383, 241] on div "Confirm" at bounding box center [381, 243] width 18 height 7
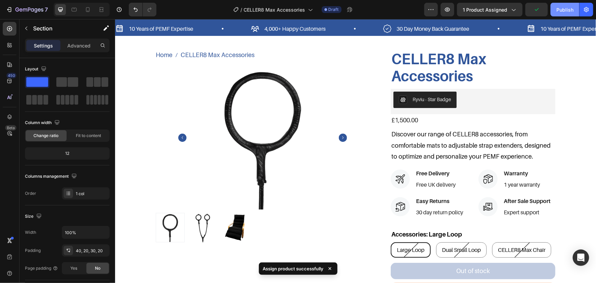
click at [557, 10] on div "Publish" at bounding box center [565, 9] width 17 height 7
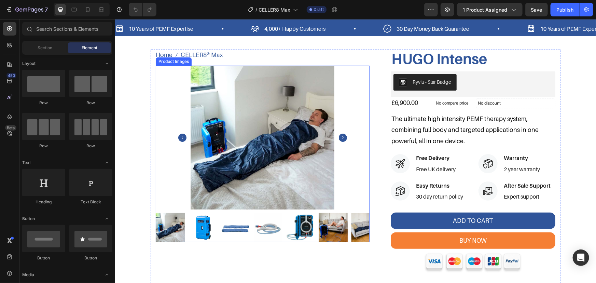
click at [361, 76] on div at bounding box center [263, 137] width 214 height 144
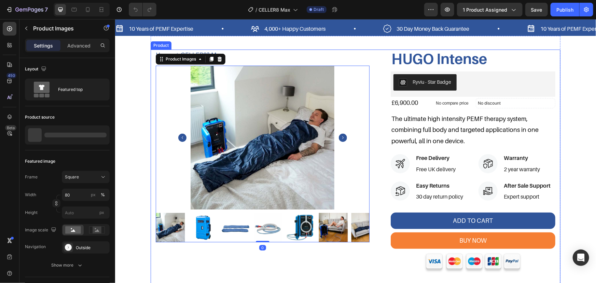
click at [373, 76] on div "Home CELLER8® Max Breadcrumb HUGO Intense Product Title Product Images 0 HUGO I…" at bounding box center [355, 192] width 410 height 286
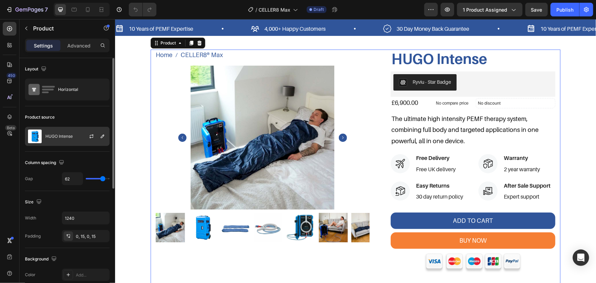
click at [67, 138] on p "HUGO Intense" at bounding box center [58, 136] width 27 height 5
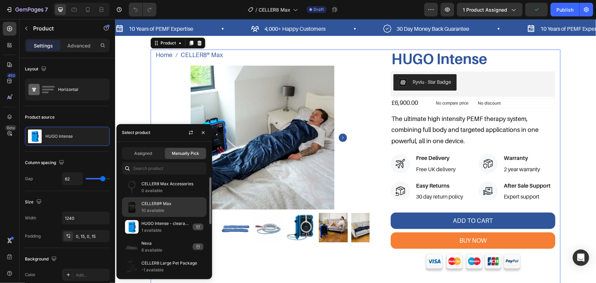
click at [173, 206] on p "CELLER8® Max" at bounding box center [172, 203] width 62 height 7
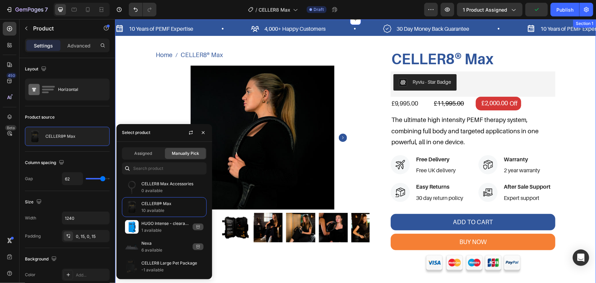
click at [580, 85] on div "10 Years of PEMF Expertise Item List 4,000+ Happy Customers Item List 30 Day Mo…" at bounding box center [355, 178] width 481 height 318
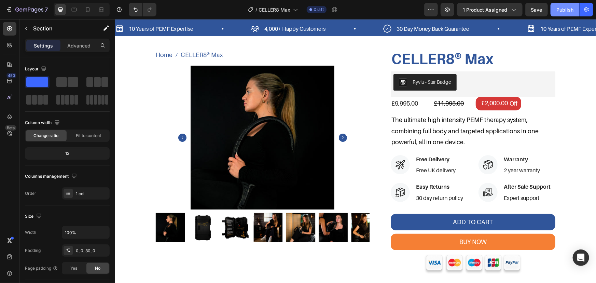
click at [567, 10] on div "Publish" at bounding box center [565, 9] width 17 height 7
